Goal: Task Accomplishment & Management: Complete application form

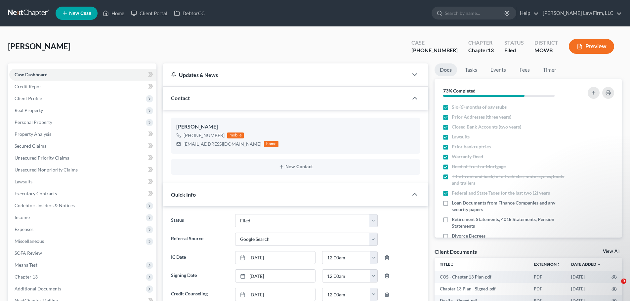
select select "3"
select select "4"
select select "0"
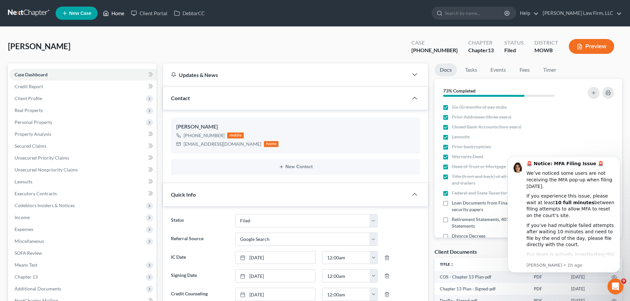
click at [118, 12] on link "Home" at bounding box center [114, 13] width 28 height 12
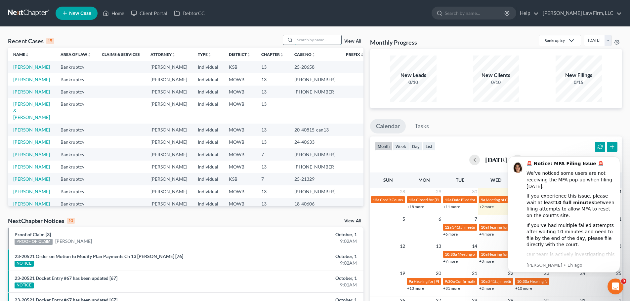
click at [323, 40] on input "search" at bounding box center [318, 40] width 46 height 10
type input "[PERSON_NAME]"
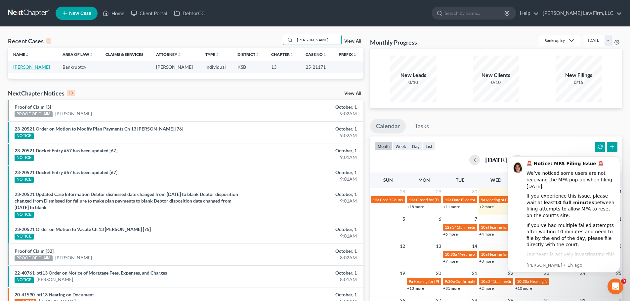
click at [30, 66] on link "[PERSON_NAME]" at bounding box center [31, 67] width 37 height 6
select select "6"
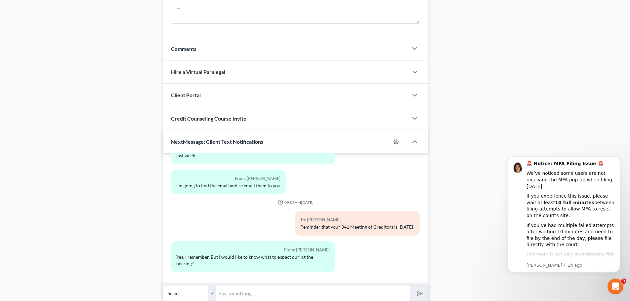
scroll to position [575, 0]
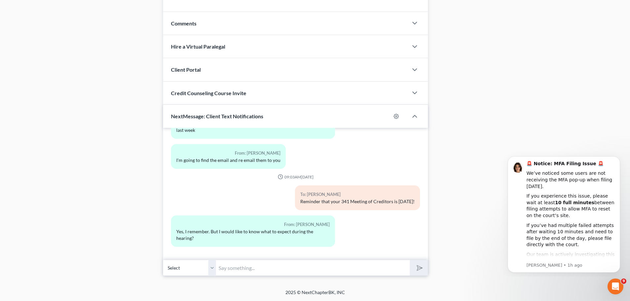
click at [285, 267] on input "text" at bounding box center [313, 268] width 194 height 16
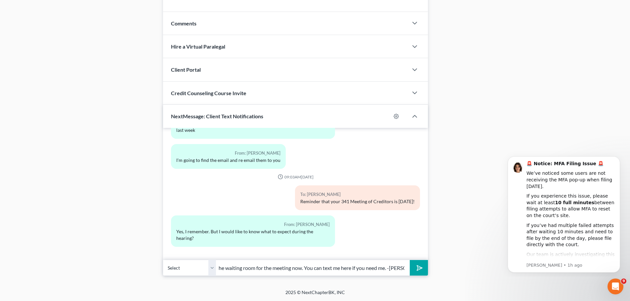
scroll to position [0, 22]
type input "I am in the waiting room for the meeting now. You can text me here if you need …"
click at [410, 260] on button "submit" at bounding box center [419, 268] width 18 height 16
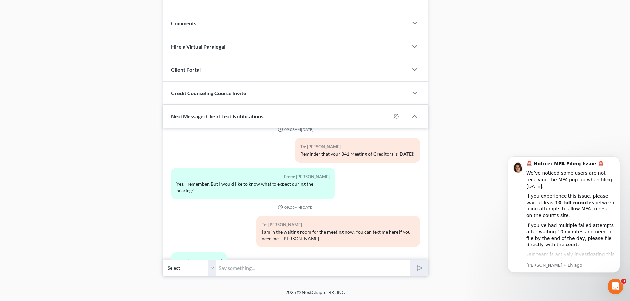
scroll to position [523, 0]
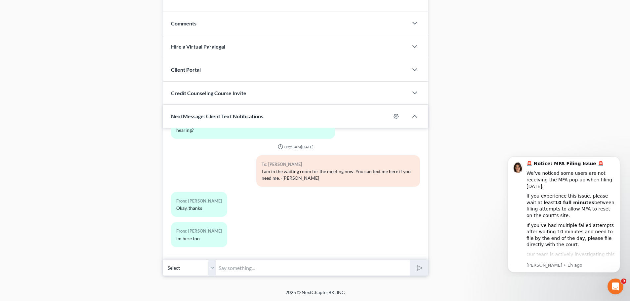
click at [275, 260] on div "11:34AM[DATE] To: [PERSON_NAME] [PERSON_NAME] with [PERSON_NAME]. Can you give …" at bounding box center [295, 194] width 265 height 132
click at [263, 265] on input "text" at bounding box center [313, 268] width 194 height 16
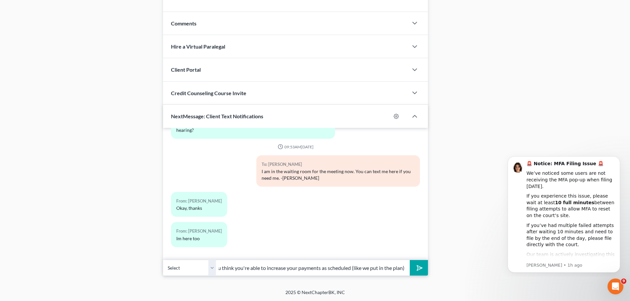
scroll to position [0, 121]
type input "I reviewed his notes and I think he might ask why you think you're able to incr…"
click at [410, 260] on button "submit" at bounding box center [419, 268] width 18 height 16
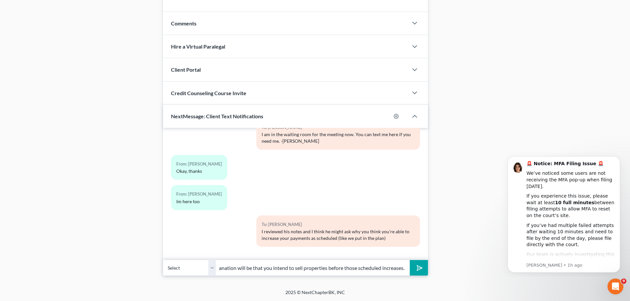
scroll to position [0, 46]
click at [410, 260] on button "submit" at bounding box center [419, 268] width 18 height 16
type input "If he does, the explanation will be that you intend to sell properties before t…"
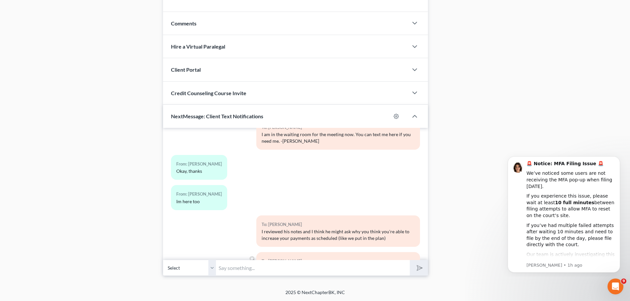
scroll to position [597, 0]
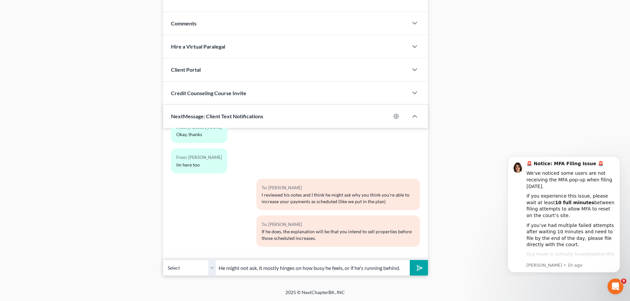
type input "He might not ask, it mostly hinges on how busy he feels, or if he's running beh…"
click at [410, 260] on button "submit" at bounding box center [419, 268] width 18 height 16
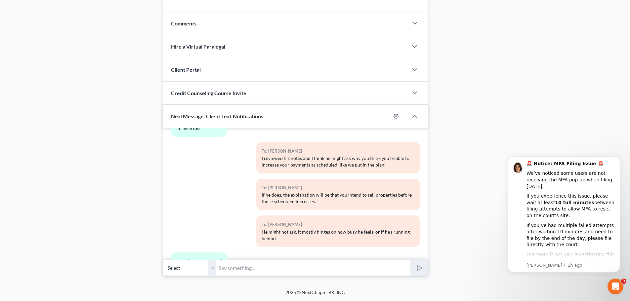
scroll to position [664, 0]
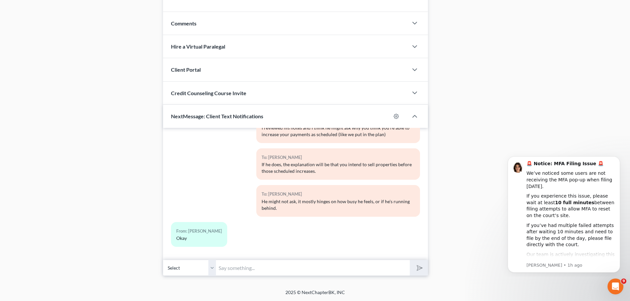
click at [251, 267] on input "text" at bounding box center [313, 268] width 194 height 16
type input "Not a great sign for his day that he already seems to be off schedule"
click at [410, 260] on button "submit" at bounding box center [419, 268] width 18 height 16
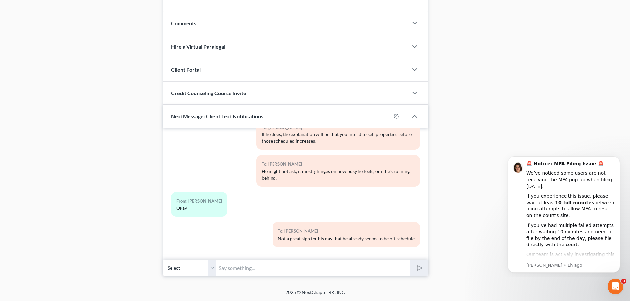
click at [255, 271] on input "text" at bounding box center [313, 268] width 194 height 16
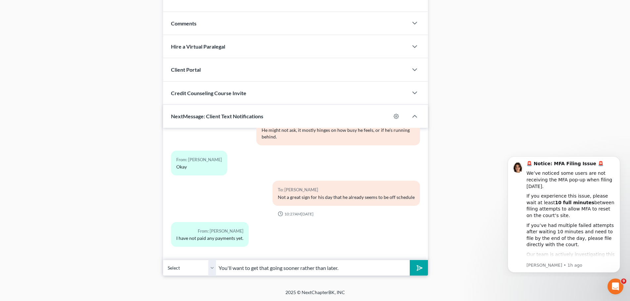
type input "You'll want to get that going sooner rather than later."
click at [410, 260] on button "submit" at bounding box center [419, 268] width 18 height 16
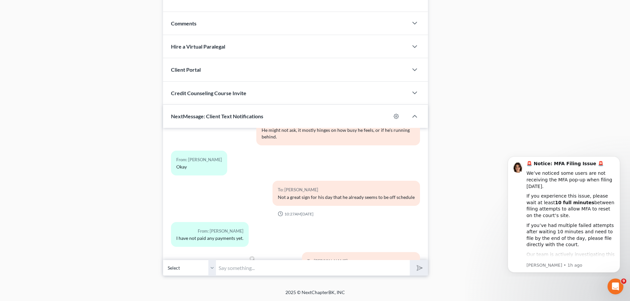
scroll to position [766, 0]
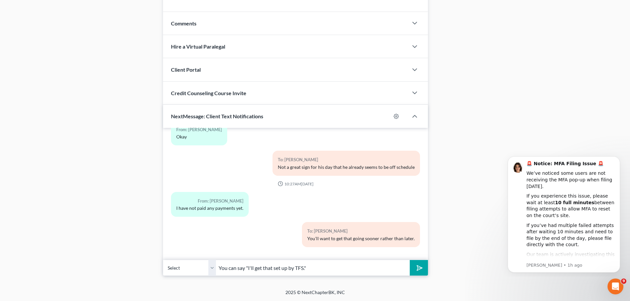
type input "You can say "I'll get that set up by TFS.""
click at [410, 260] on button "submit" at bounding box center [419, 268] width 18 height 16
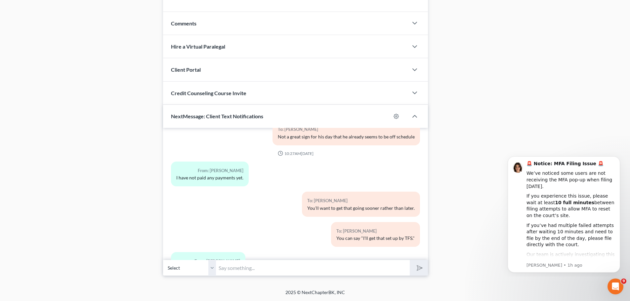
scroll to position [827, 0]
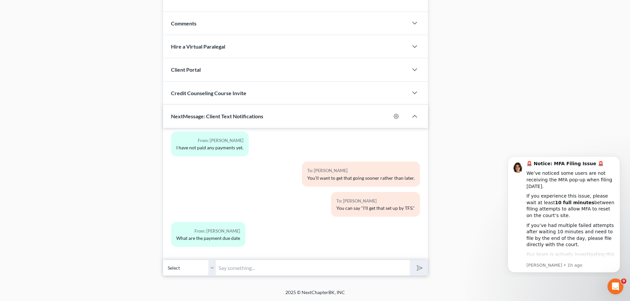
click at [268, 259] on div "11:34AM[DATE] To: [PERSON_NAME] [PERSON_NAME] with [PERSON_NAME]. Can you give …" at bounding box center [295, 194] width 265 height 132
click at [268, 265] on input "text" at bounding box center [313, 268] width 194 height 16
click at [333, 270] on input "The first payment becomes due one month" at bounding box center [313, 268] width 194 height 16
type input "The first payment becomes due one month after case filing."
click at [410, 260] on button "submit" at bounding box center [419, 268] width 18 height 16
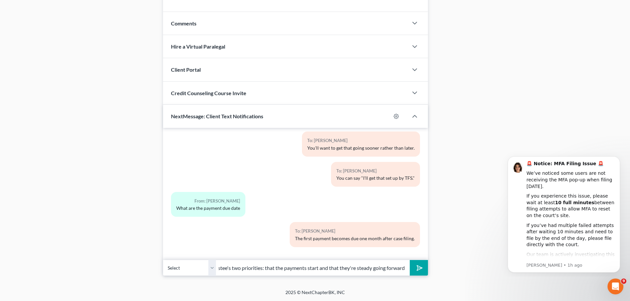
scroll to position [0, 21]
type input "The Trustee's two priorities: that the payments start and that they're steady g…"
click at [410, 260] on button "submit" at bounding box center [419, 268] width 18 height 16
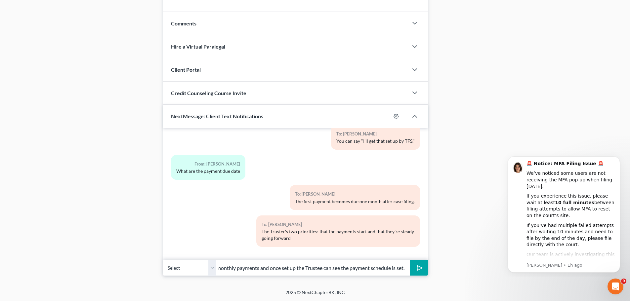
scroll to position [0, 65]
type input "On TFS, you can schedule monthly payments and once set up the Trustee can see t…"
click at [410, 260] on button "submit" at bounding box center [419, 268] width 18 height 16
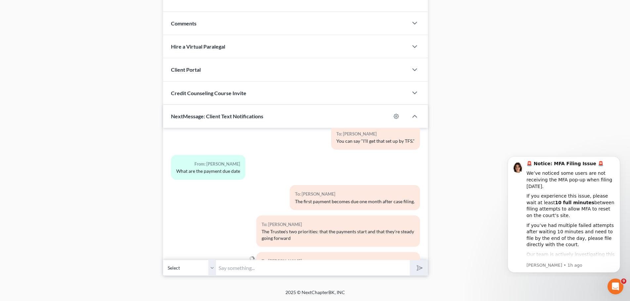
scroll to position [930, 0]
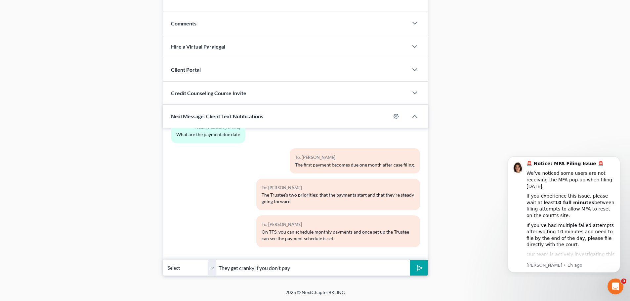
type input "They get cranky if you don't pay"
click at [256, 268] on input "text" at bounding box center [313, 268] width 194 height 16
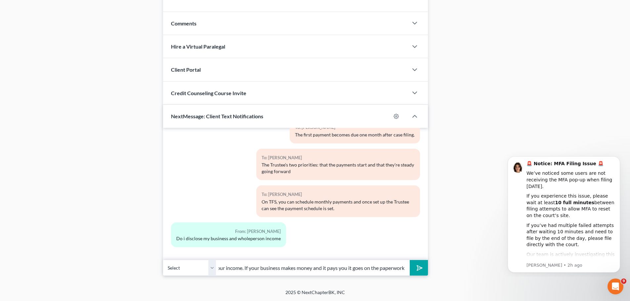
scroll to position [0, 117]
type input "On the bankruptcy paperwork we provide all of your income. If your business mak…"
click at [410, 260] on button "submit" at bounding box center [419, 268] width 18 height 16
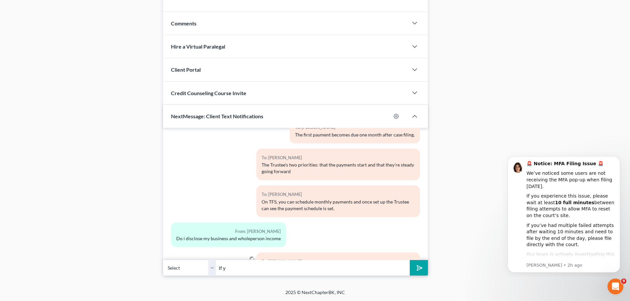
scroll to position [998, 0]
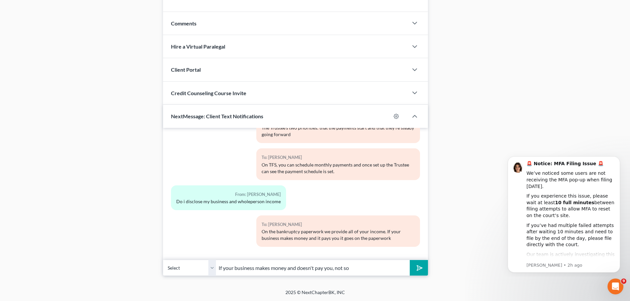
type input "If your business makes money and doesn't pay you, not so"
click at [410, 260] on button "submit" at bounding box center [419, 268] width 18 height 16
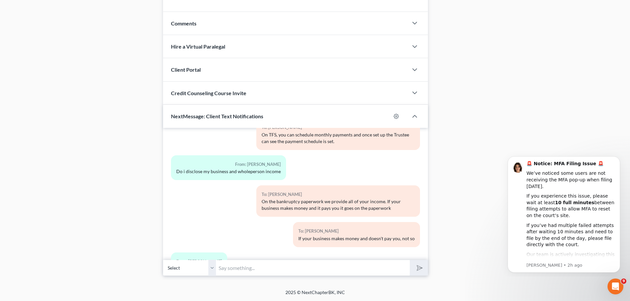
scroll to position [1088, 0]
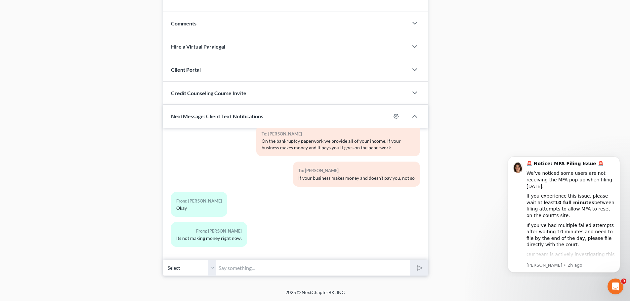
click at [252, 272] on input "text" at bounding box center [313, 268] width 194 height 16
click at [244, 269] on input "text" at bounding box center [313, 268] width 194 height 16
type input "I"
type input "He asks "where do you work and for how long""
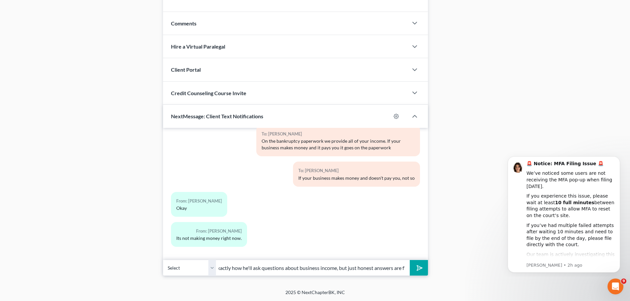
scroll to position [0, 41]
click at [410, 260] on button "submit" at bounding box center [419, 268] width 18 height 16
type input "I'm not sure exactly how he'll ask questions about business income, but just ho…"
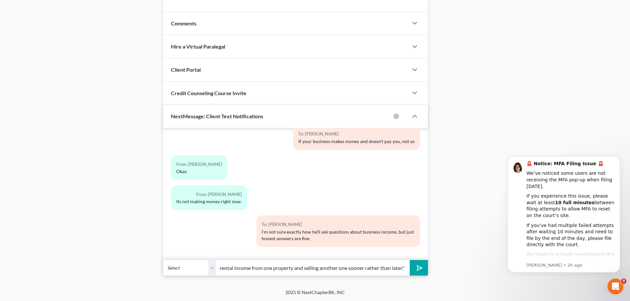
scroll to position [0, 67]
type input ""I hope to be back to having rental income from one property and selling anothe…"
click at [410, 260] on button "submit" at bounding box center [419, 268] width 18 height 16
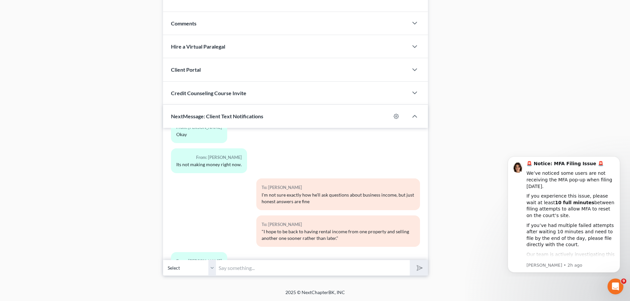
scroll to position [1192, 0]
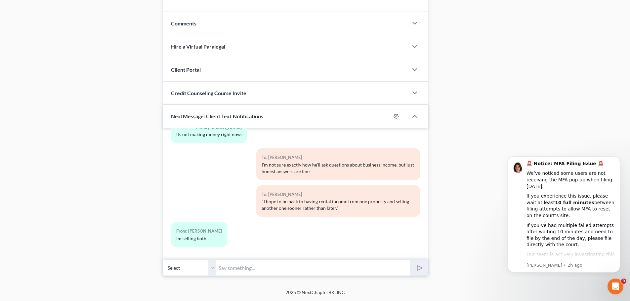
click at [249, 269] on input "text" at bounding box center [313, 268] width 194 height 16
click at [250, 267] on input "text" at bounding box center [313, 268] width 194 height 16
type input "H"
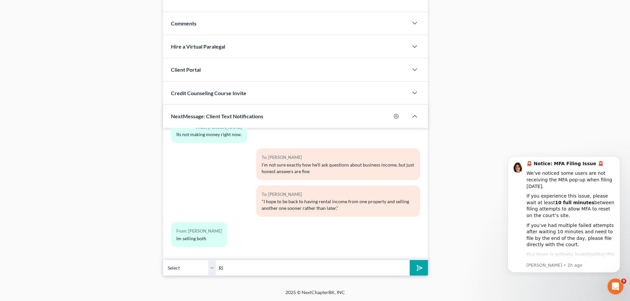
type input "R"
click at [235, 264] on input "text" at bounding box center [313, 268] width 194 height 16
type input "You are free to go, you did great"
click at [410, 260] on button "submit" at bounding box center [419, 268] width 18 height 16
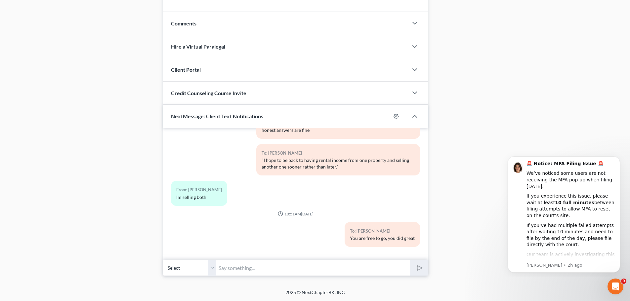
click at [243, 273] on input "text" at bounding box center [313, 268] width 194 height 16
type input "I did accurately predict that income question, which was nice."
click at [410, 260] on button "submit" at bounding box center [419, 268] width 18 height 16
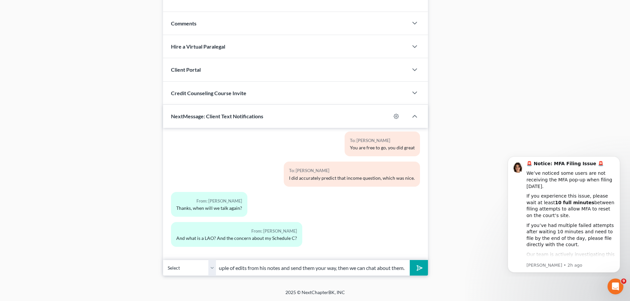
scroll to position [0, 38]
type input "I'll work up a couple of edits from his notes and send them your way, then we c…"
click at [410, 260] on button "submit" at bounding box center [419, 268] width 18 height 16
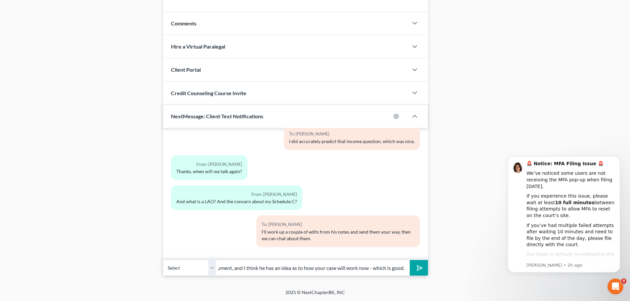
scroll to position [0, 110]
type input "No significant changes in terms of timing or payment, and I think he has an ide…"
click at [410, 260] on button "submit" at bounding box center [419, 268] width 18 height 16
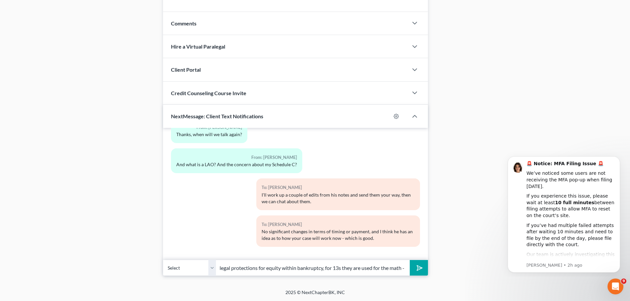
scroll to position [0, 34]
type input "Schedule C is legal protections for equity within bankruptcy, for 13s they are …"
click at [410, 260] on button "submit" at bounding box center [419, 268] width 18 height 16
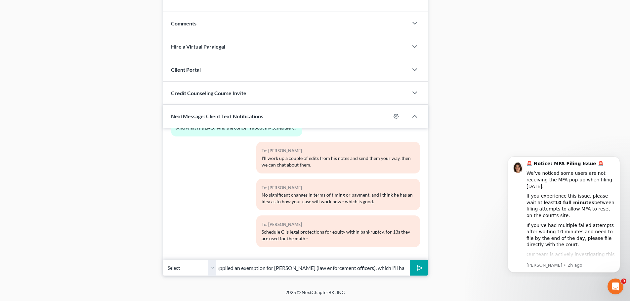
scroll to position [0, 30]
type input "He's saying I applied an exemption for [PERSON_NAME] (law enforcement officers)…"
click at [410, 260] on button "submit" at bounding box center [419, 268] width 18 height 16
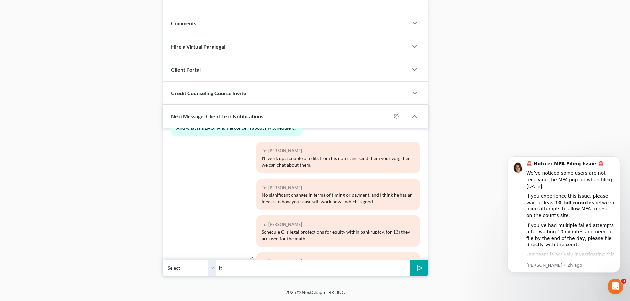
scroll to position [1471, 0]
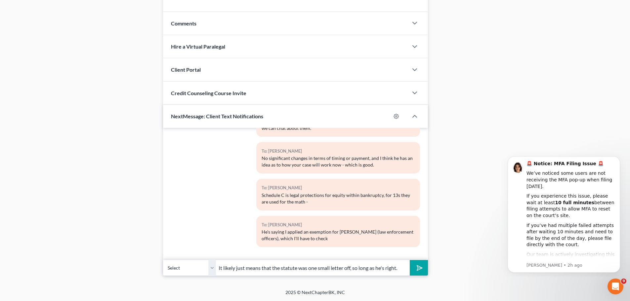
type input "It likely just means that the statute was one small letter off, so long as he's…"
click at [410, 260] on button "submit" at bounding box center [419, 268] width 18 height 16
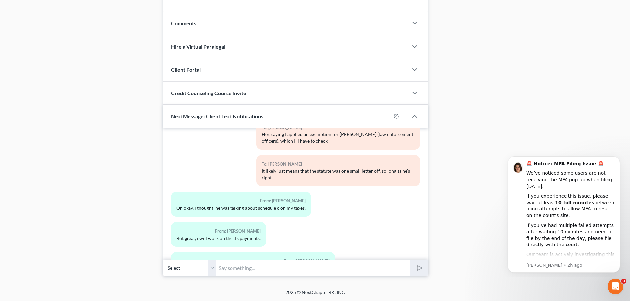
scroll to position [1606, 0]
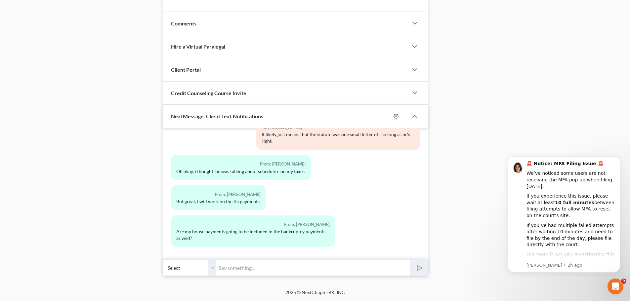
click at [277, 264] on input "text" at bounding box center [313, 268] width 194 height 16
type input "your home payments will not be included in the plan."
click at [410, 260] on button "submit" at bounding box center [419, 268] width 18 height 16
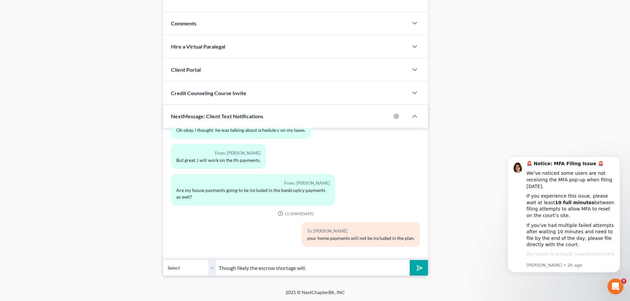
type input "Though likely the escrow shortage will."
click at [410, 260] on button "submit" at bounding box center [419, 268] width 18 height 16
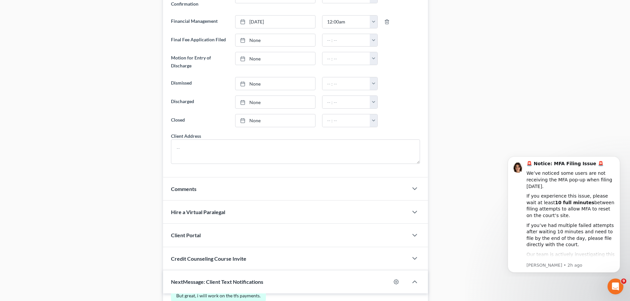
scroll to position [0, 0]
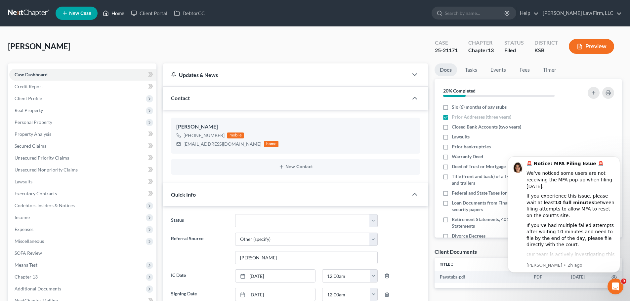
click at [126, 14] on link "Home" at bounding box center [114, 13] width 28 height 12
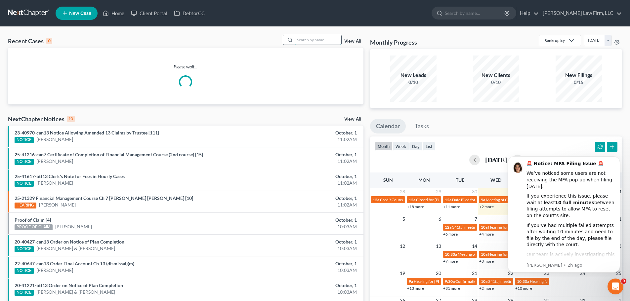
click at [311, 43] on input "search" at bounding box center [318, 40] width 46 height 10
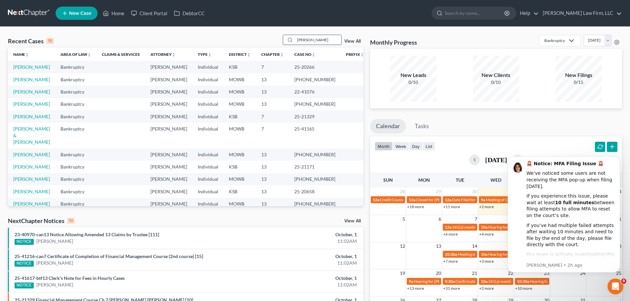
type input "[PERSON_NAME]"
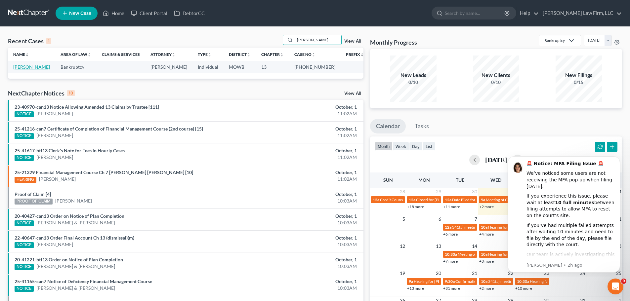
click at [46, 67] on link "[PERSON_NAME]" at bounding box center [31, 67] width 37 height 6
select select "6"
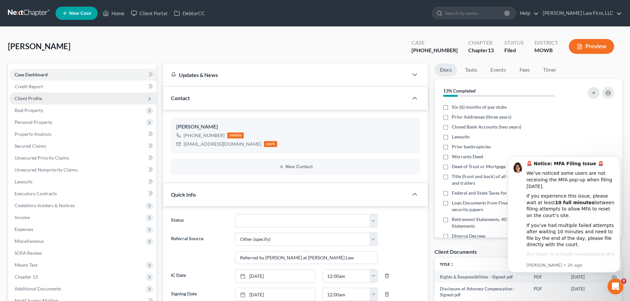
click at [51, 99] on span "Client Profile" at bounding box center [82, 99] width 147 height 12
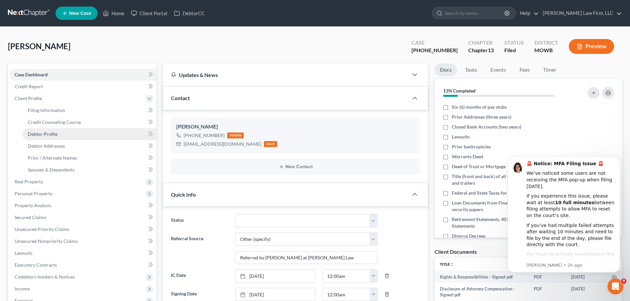
click at [58, 133] on link "Debtor Profile" at bounding box center [89, 134] width 134 height 12
select select "1"
select select "2"
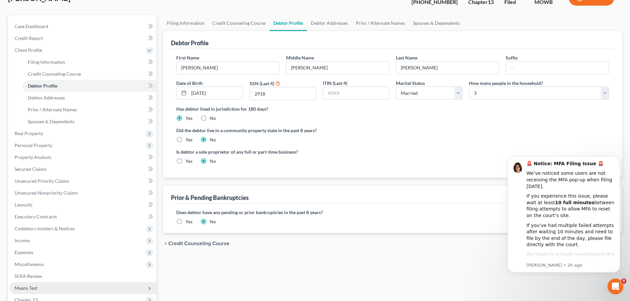
scroll to position [99, 0]
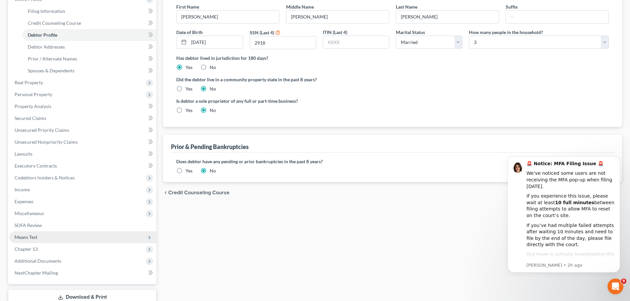
click at [43, 241] on span "Means Test" at bounding box center [82, 238] width 147 height 12
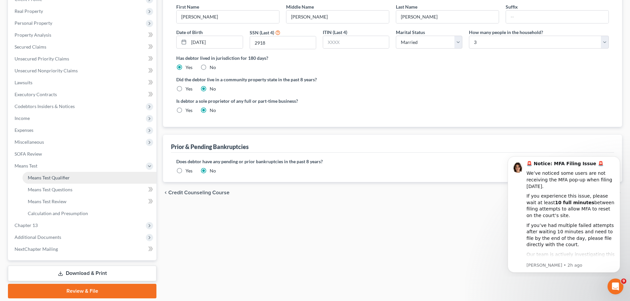
click at [77, 179] on link "Means Test Qualifier" at bounding box center [89, 178] width 134 height 12
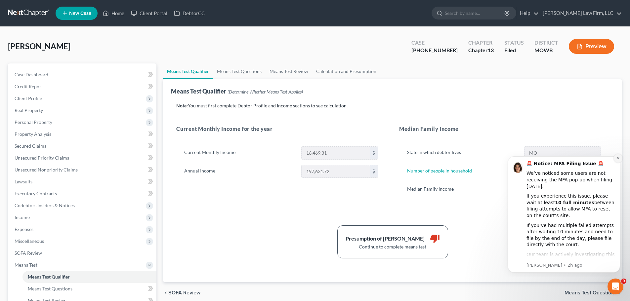
click at [618, 160] on icon "Dismiss notification" at bounding box center [619, 159] width 4 height 4
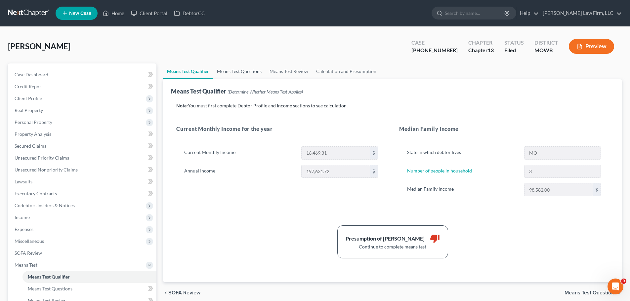
click at [256, 72] on link "Means Test Questions" at bounding box center [239, 72] width 53 height 16
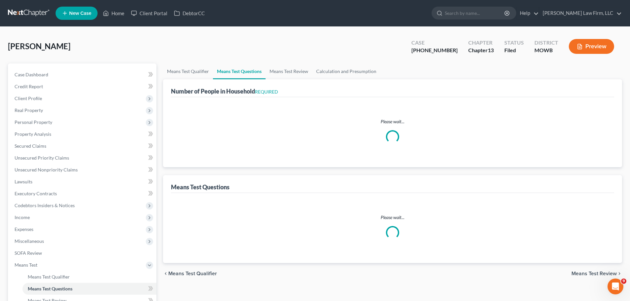
select select "0"
select select "60"
select select "1"
select select "60"
select select "3"
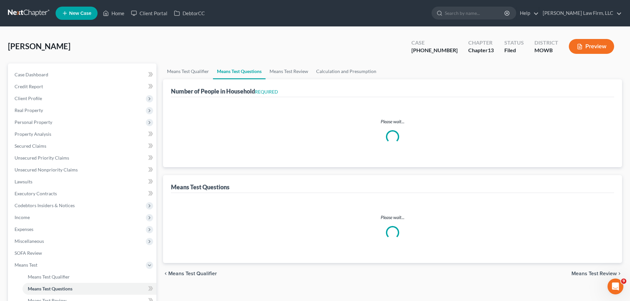
select select "1"
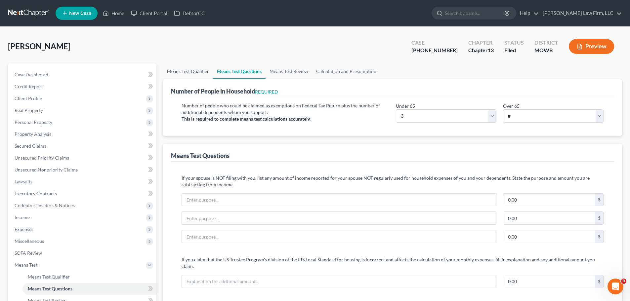
click at [199, 72] on link "Means Test Qualifier" at bounding box center [188, 72] width 50 height 16
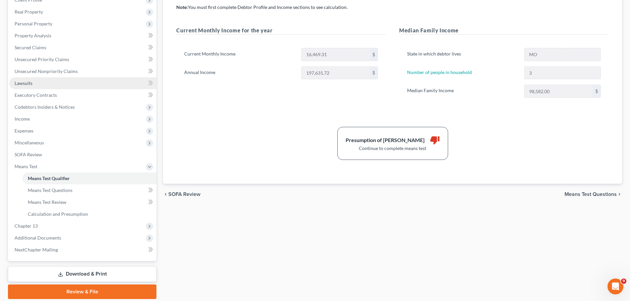
scroll to position [99, 0]
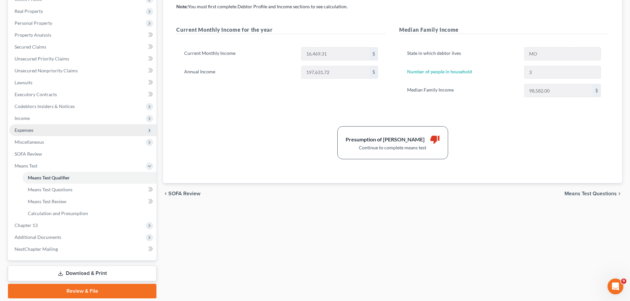
click at [44, 130] on span "Expenses" at bounding box center [82, 130] width 147 height 12
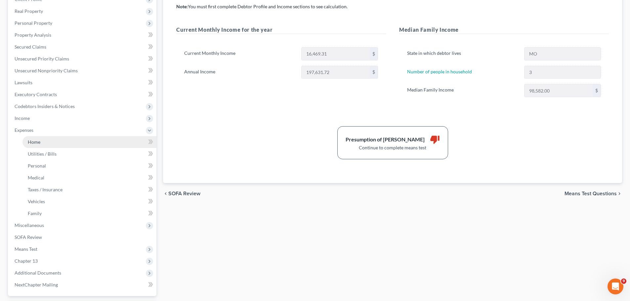
click at [42, 140] on link "Home" at bounding box center [89, 142] width 134 height 12
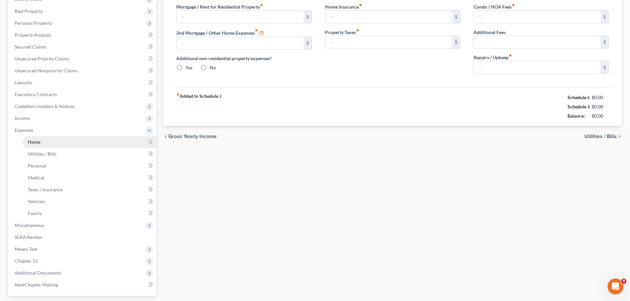
scroll to position [23, 0]
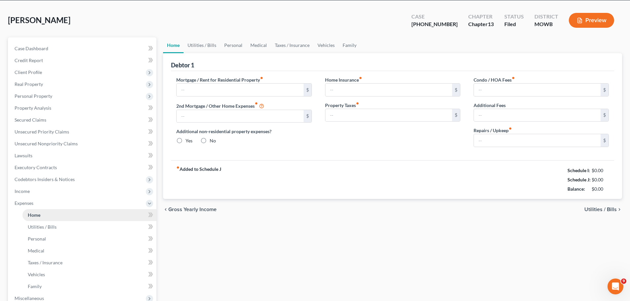
type input "0.00"
radio input "true"
type input "0.00"
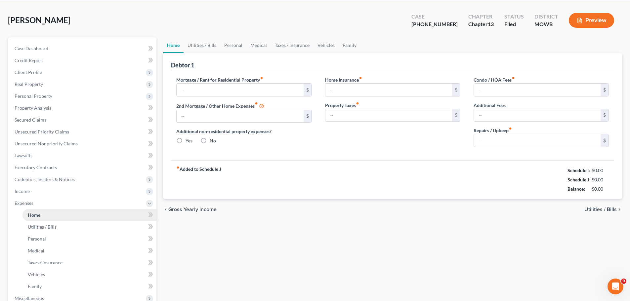
type input "0.00"
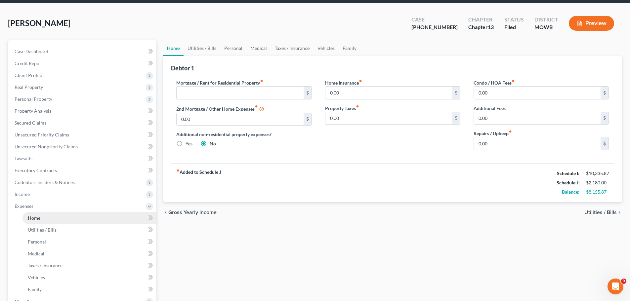
scroll to position [0, 0]
